Goal: Transaction & Acquisition: Purchase product/service

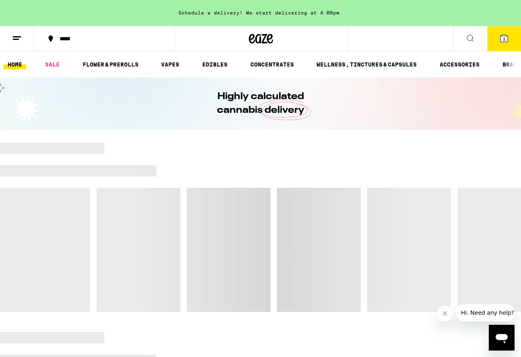
click at [15, 40] on icon at bounding box center [17, 38] width 10 height 10
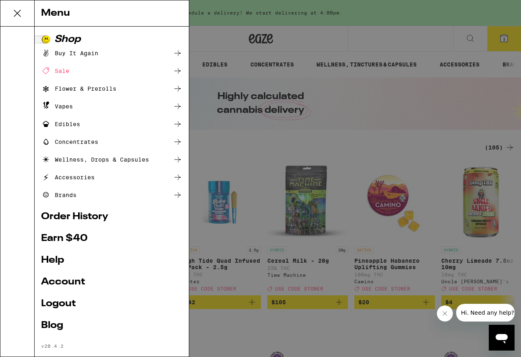
click at [384, 36] on div "Menu Shop Buy It Again Sale Flower & Prerolls Vapes Edibles Concentrates Wellne…" at bounding box center [260, 178] width 521 height 357
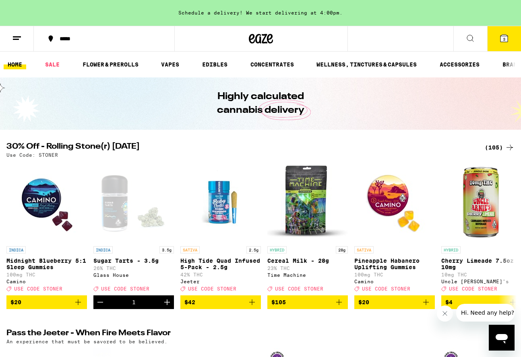
click at [503, 38] on span "3" at bounding box center [504, 39] width 2 height 5
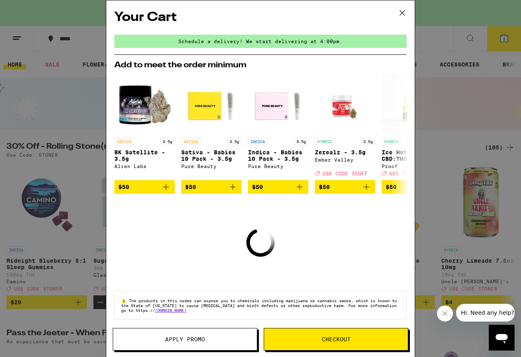
click at [400, 16] on icon at bounding box center [402, 13] width 12 height 12
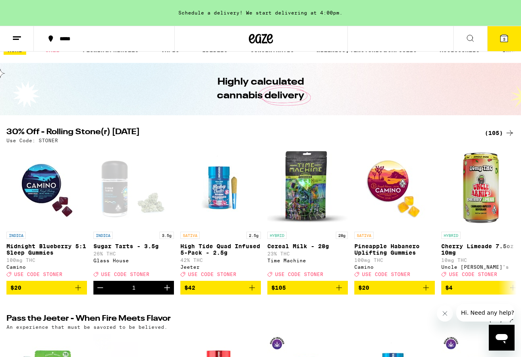
scroll to position [21, 0]
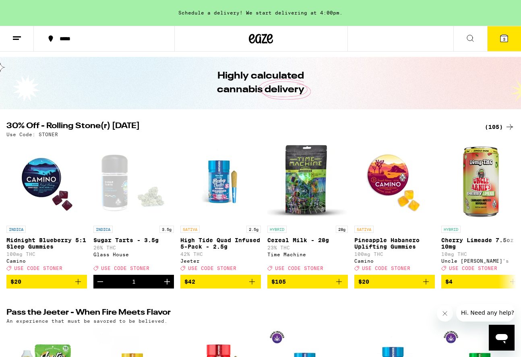
click at [490, 129] on div "(105)" at bounding box center [500, 127] width 30 height 10
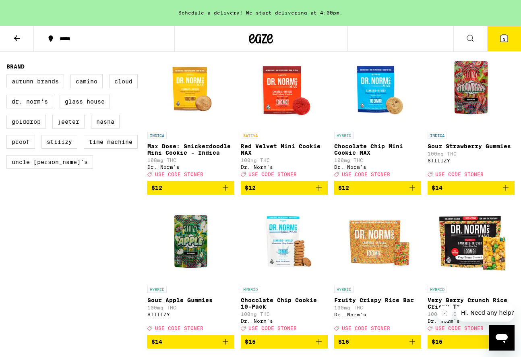
scroll to position [551, 0]
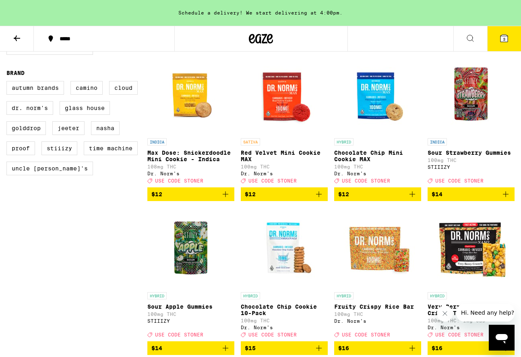
click at [15, 42] on icon at bounding box center [17, 38] width 10 height 10
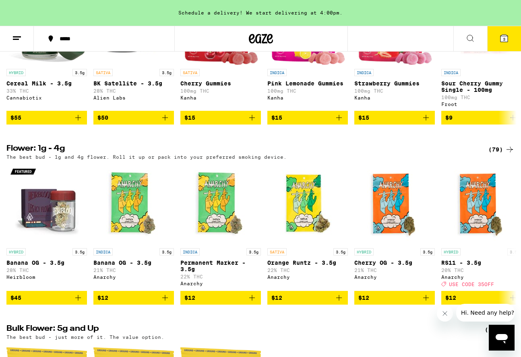
scroll to position [618, 0]
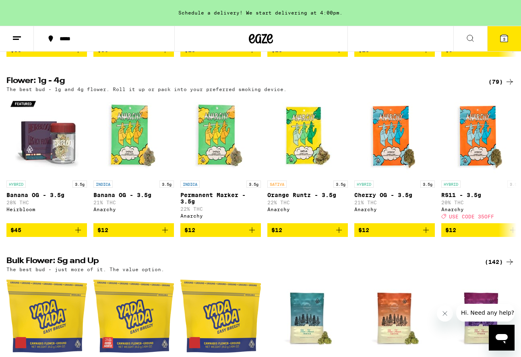
click at [497, 87] on div "(79)" at bounding box center [502, 82] width 26 height 10
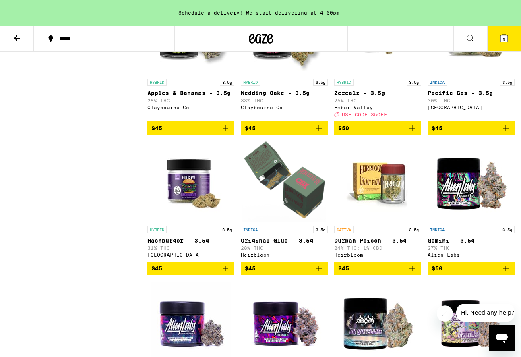
scroll to position [1752, 0]
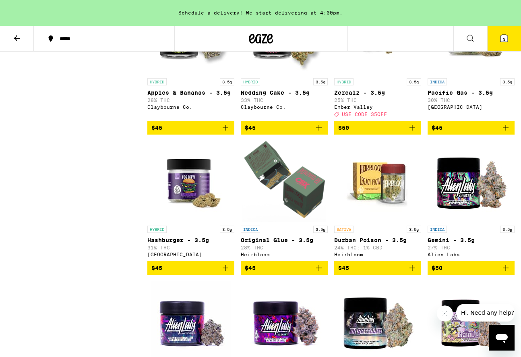
click at [382, 74] on img "Open page for Zerealz - 3.5g from Ember Valley" at bounding box center [378, 34] width 81 height 81
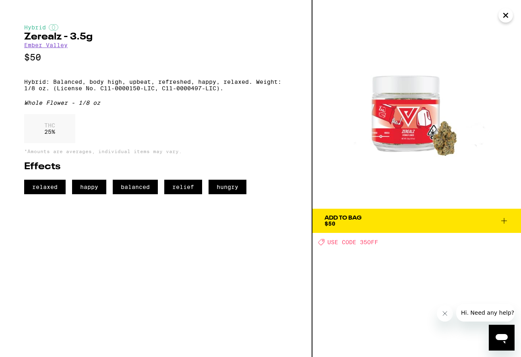
click at [512, 11] on button "Close" at bounding box center [506, 15] width 15 height 15
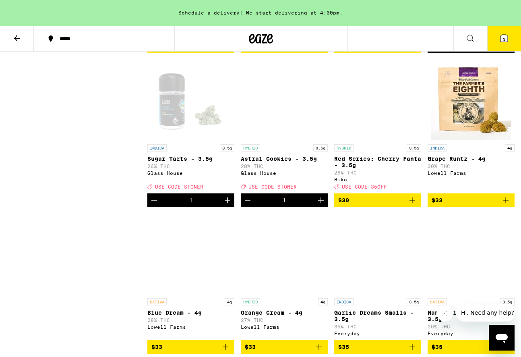
scroll to position [956, 0]
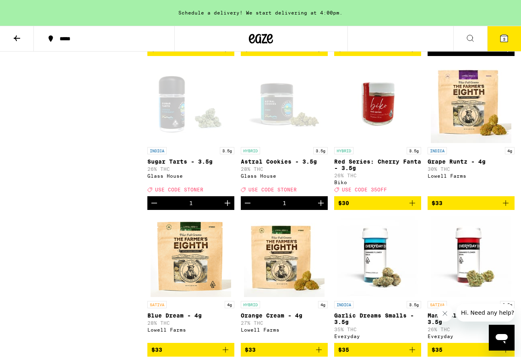
click at [392, 129] on img "Open page for Red Series: Cherry Fanta - 3.5g from Biko" at bounding box center [378, 102] width 81 height 81
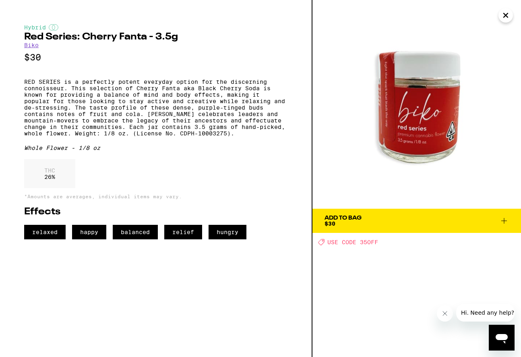
click at [504, 17] on icon "Close" at bounding box center [506, 15] width 4 height 4
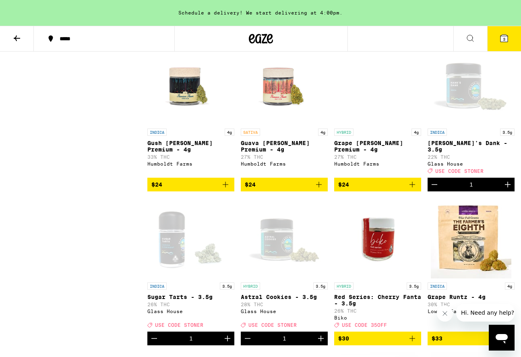
scroll to position [816, 0]
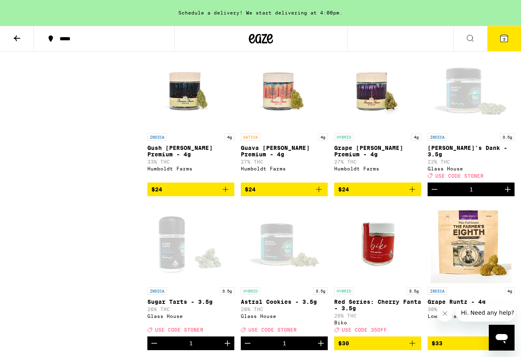
click at [500, 37] on icon at bounding box center [505, 38] width 10 height 10
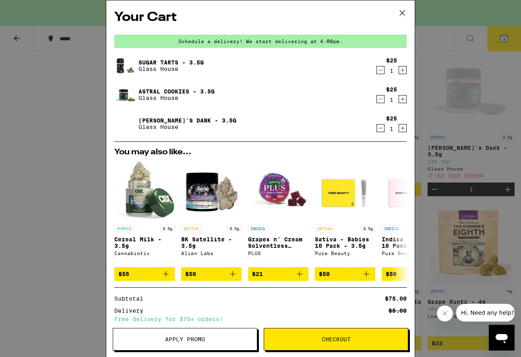
click at [174, 336] on span "Apply Promo" at bounding box center [185, 339] width 40 height 6
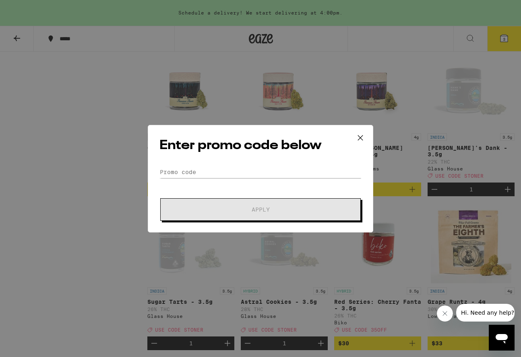
click at [362, 136] on icon at bounding box center [361, 138] width 12 height 12
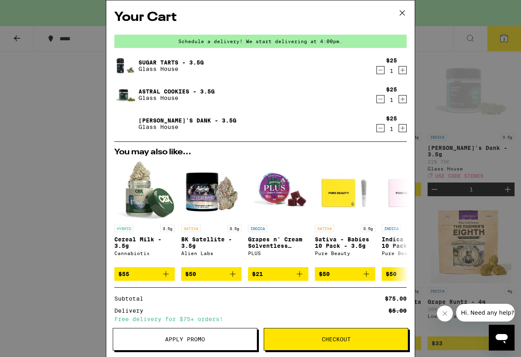
click at [224, 344] on button "Apply Promo" at bounding box center [185, 339] width 145 height 23
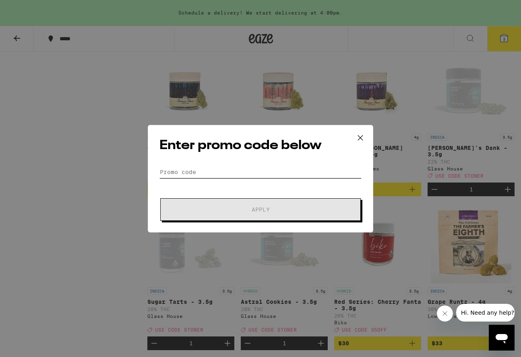
click at [177, 168] on input "Promo Code" at bounding box center [261, 172] width 202 height 12
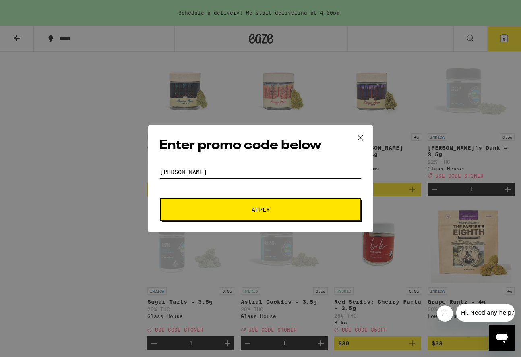
type input "[PERSON_NAME]"
click at [235, 207] on span "Apply" at bounding box center [260, 210] width 145 height 6
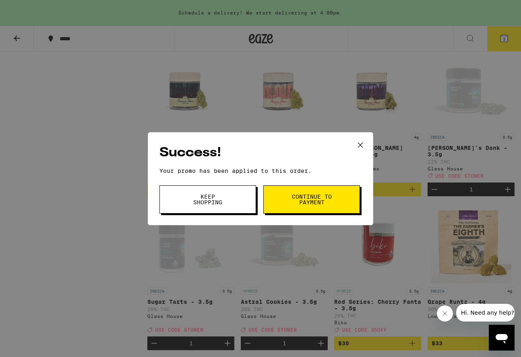
click at [294, 205] on span "Continue to payment" at bounding box center [311, 199] width 41 height 11
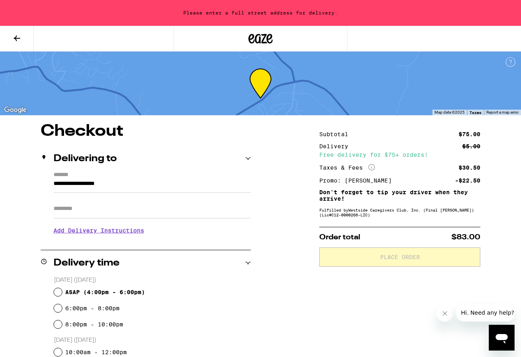
click at [167, 189] on input "**********" at bounding box center [152, 186] width 197 height 14
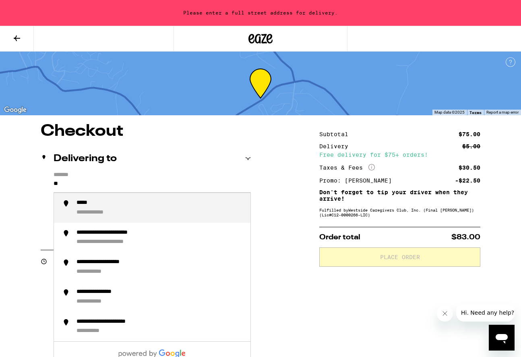
type input "*"
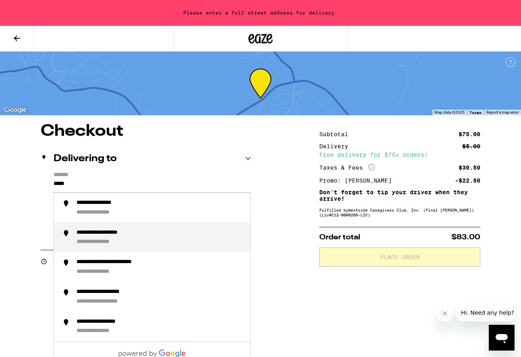
click at [168, 241] on div "**********" at bounding box center [161, 237] width 168 height 17
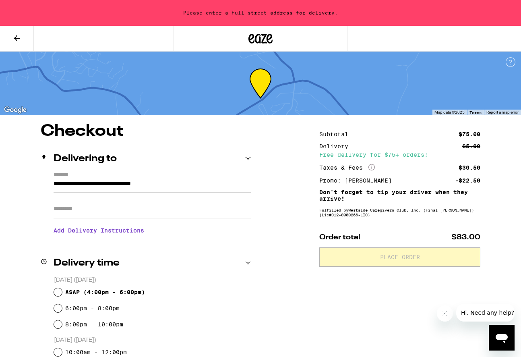
type input "**********"
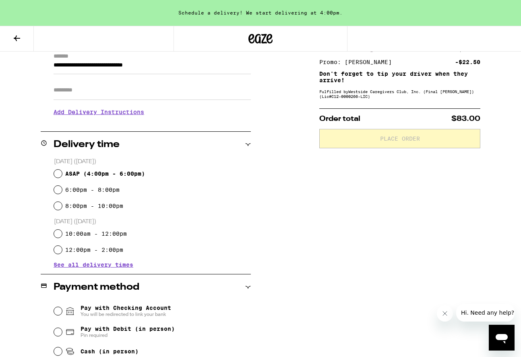
scroll to position [120, 0]
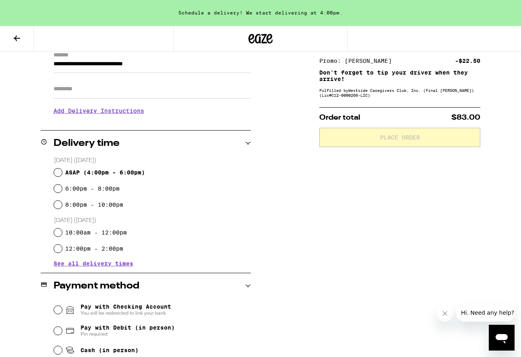
click at [58, 171] on input "ASAP ( 4:00pm - 6:00pm )" at bounding box center [58, 172] width 8 height 8
radio input "true"
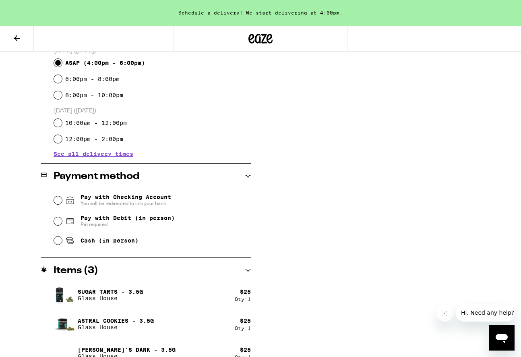
scroll to position [230, 0]
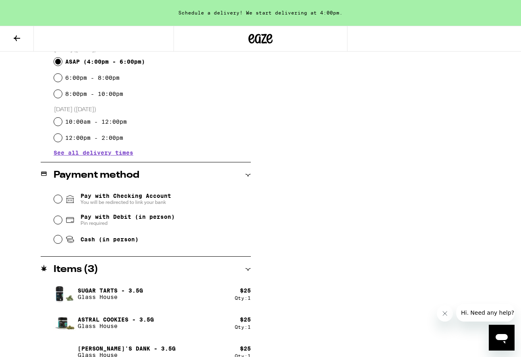
click at [58, 242] on input "Cash (in person)" at bounding box center [58, 239] width 8 height 8
radio input "true"
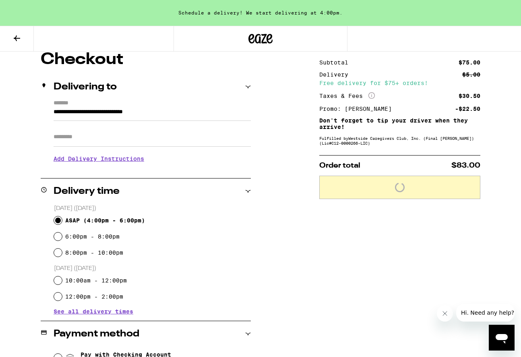
scroll to position [41, 0]
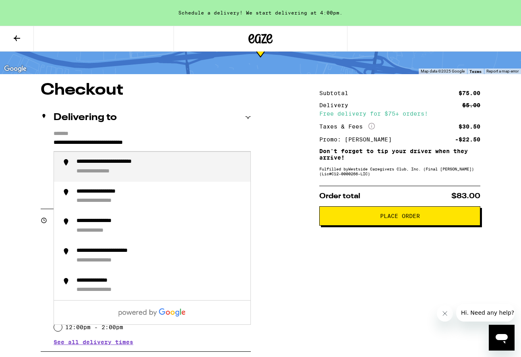
click at [72, 143] on input "**********" at bounding box center [152, 145] width 197 height 14
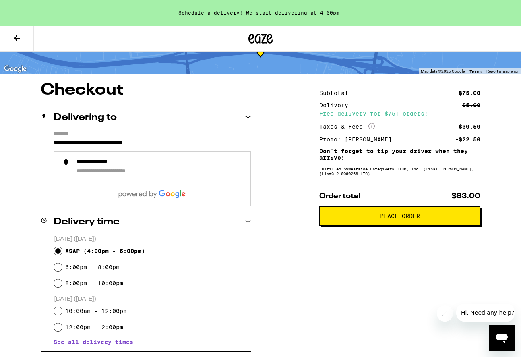
click at [185, 144] on input "**********" at bounding box center [152, 145] width 197 height 14
click at [123, 118] on div "Delivering to" at bounding box center [146, 118] width 210 height 10
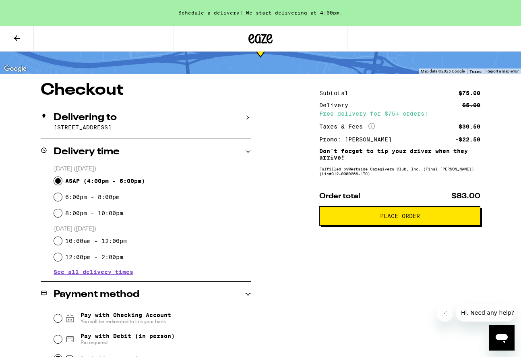
click at [131, 130] on p "[STREET_ADDRESS]" at bounding box center [152, 127] width 197 height 6
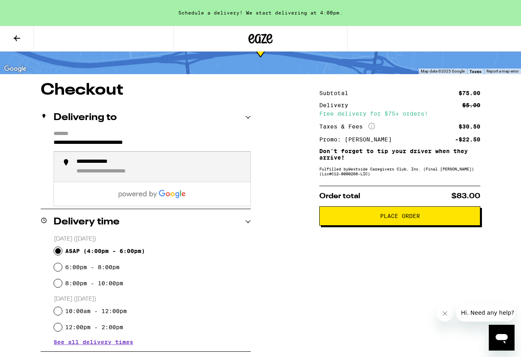
click at [178, 145] on input "**********" at bounding box center [152, 145] width 197 height 14
drag, startPoint x: 176, startPoint y: 144, endPoint x: 81, endPoint y: 160, distance: 97.1
click at [81, 151] on div "**********" at bounding box center [152, 145] width 197 height 14
click at [86, 166] on div "**********" at bounding box center [106, 161] width 58 height 7
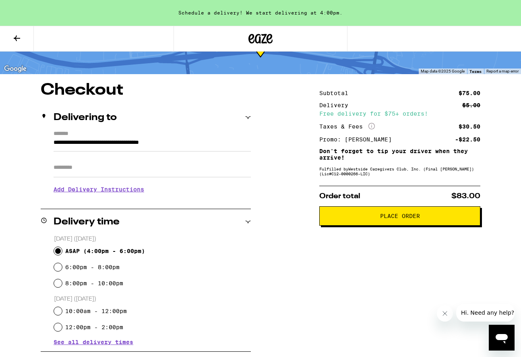
type input "**********"
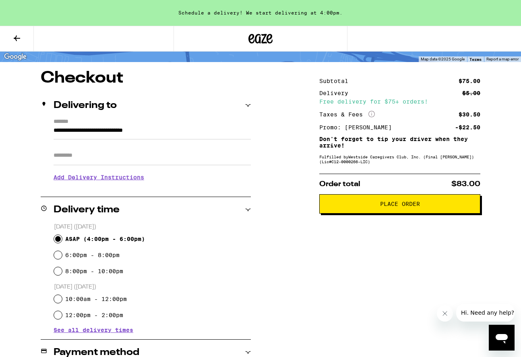
scroll to position [54, 0]
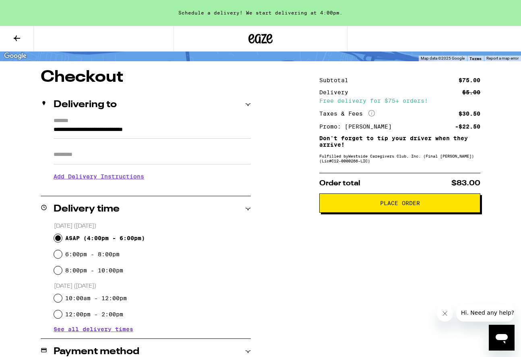
click at [383, 205] on span "Place Order" at bounding box center [400, 203] width 40 height 6
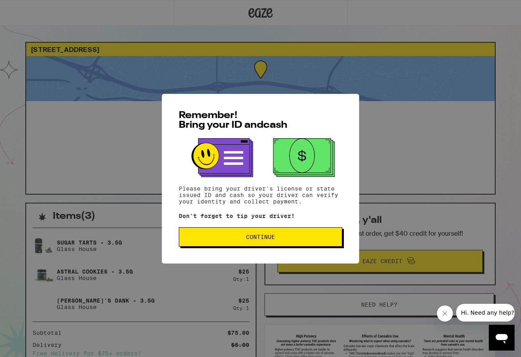
click at [290, 242] on button "Continue" at bounding box center [261, 236] width 164 height 19
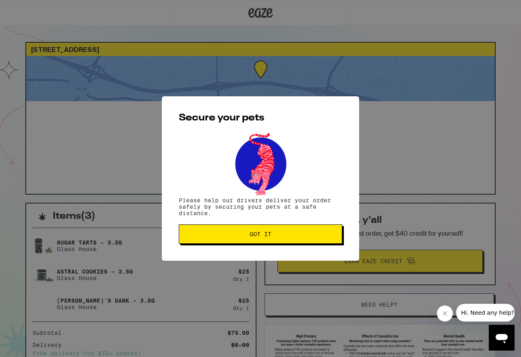
click at [290, 242] on button "Got it" at bounding box center [261, 233] width 164 height 19
